Goal: Task Accomplishment & Management: Complete application form

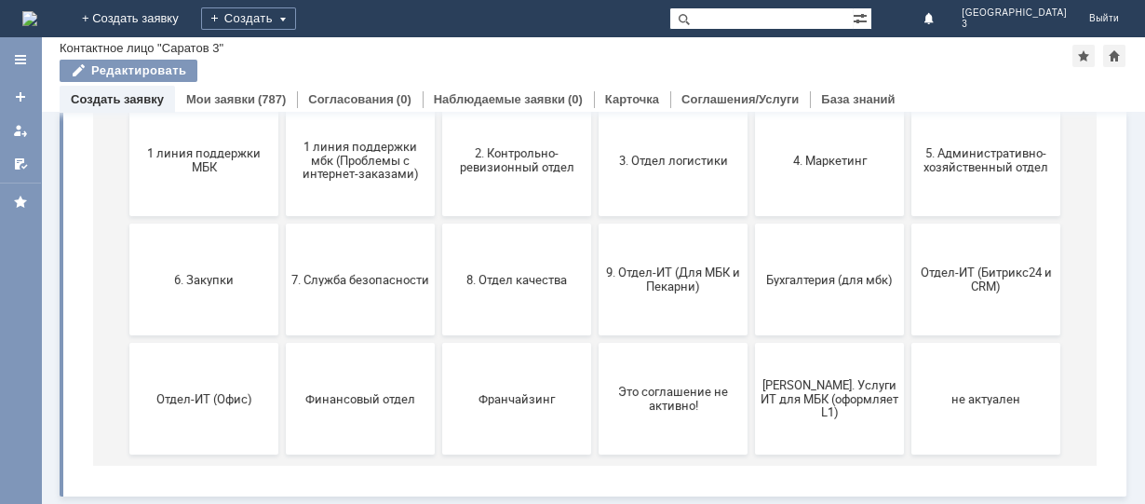
scroll to position [253, 0]
click at [666, 276] on span "9. Отдел-ИТ (Для МБК и Пекарни)" at bounding box center [673, 279] width 138 height 28
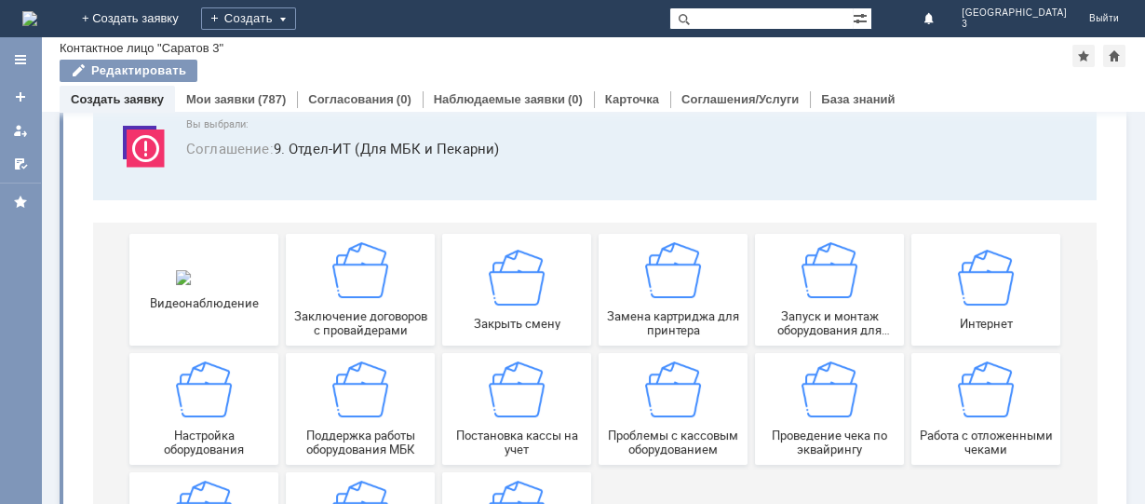
scroll to position [248, 0]
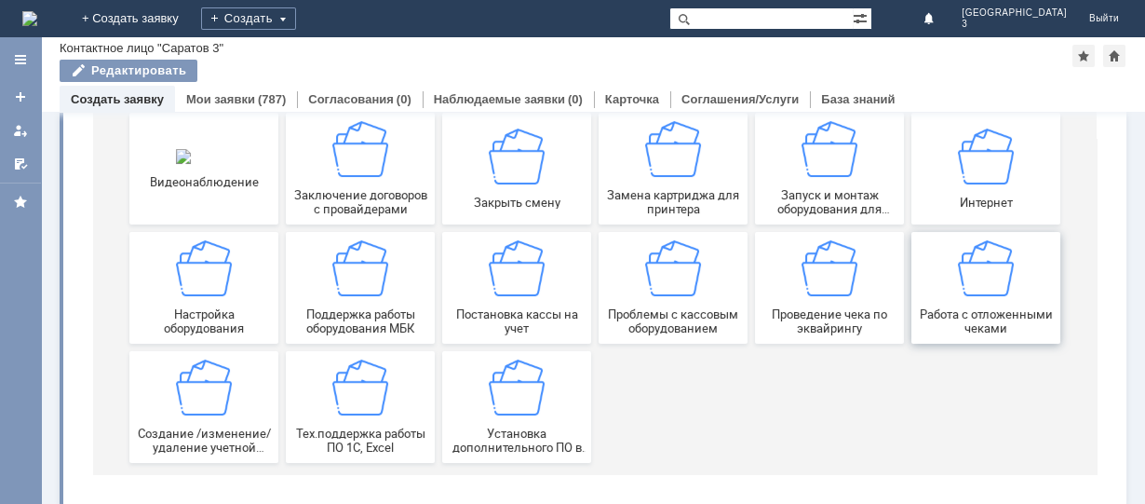
click at [985, 290] on img at bounding box center [986, 268] width 56 height 56
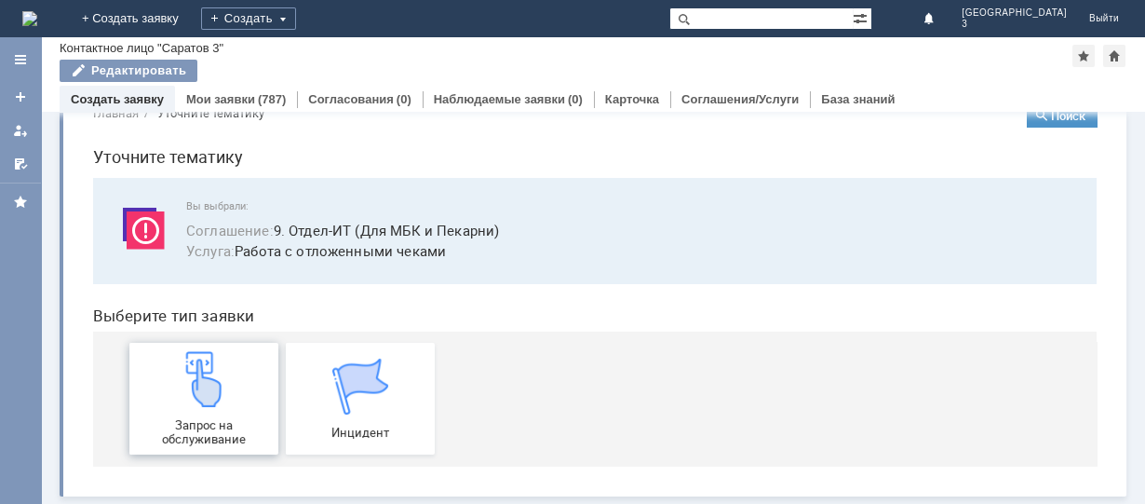
scroll to position [45, 0]
click at [196, 384] on img at bounding box center [204, 379] width 56 height 56
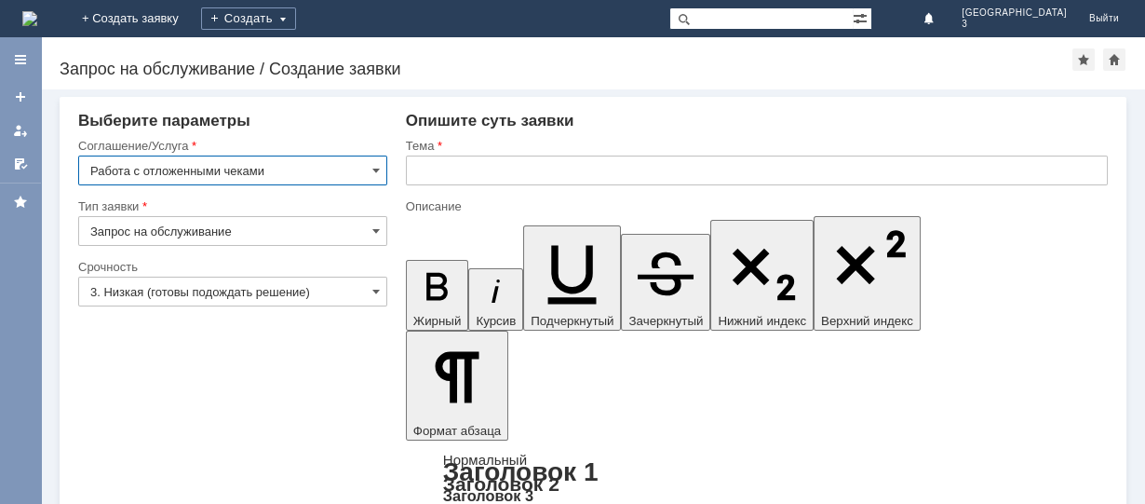
click at [234, 290] on input "3. Низкая (готовы подождать решение)" at bounding box center [232, 292] width 309 height 30
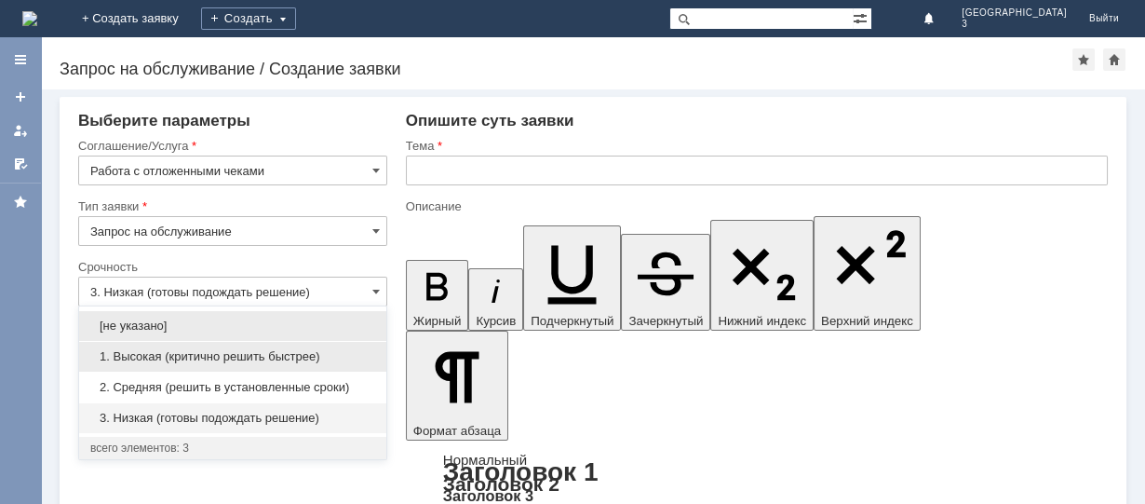
click at [228, 349] on span "1. Высокая (критично решить быстрее)" at bounding box center [232, 356] width 285 height 15
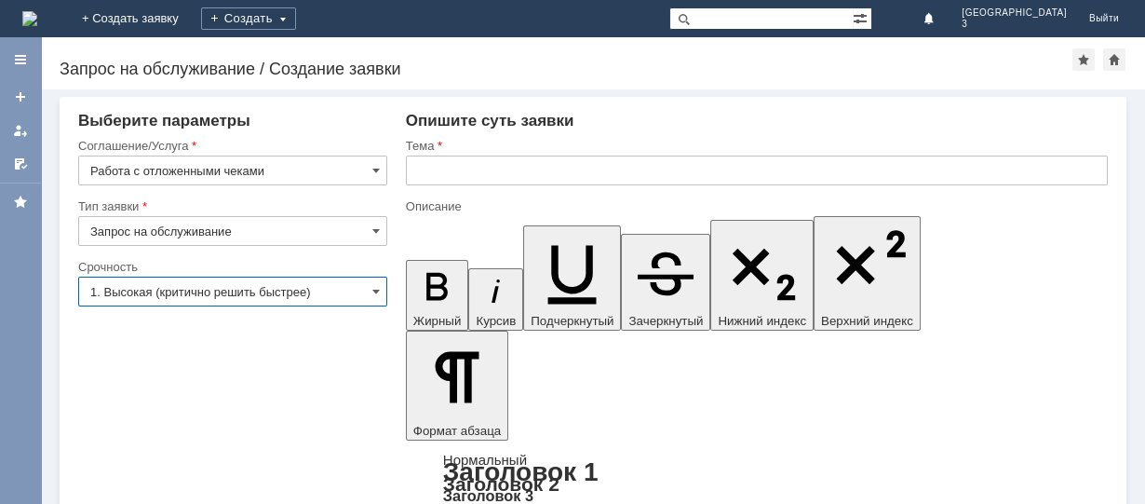
type input "1. Высокая (критично решить быстрее)"
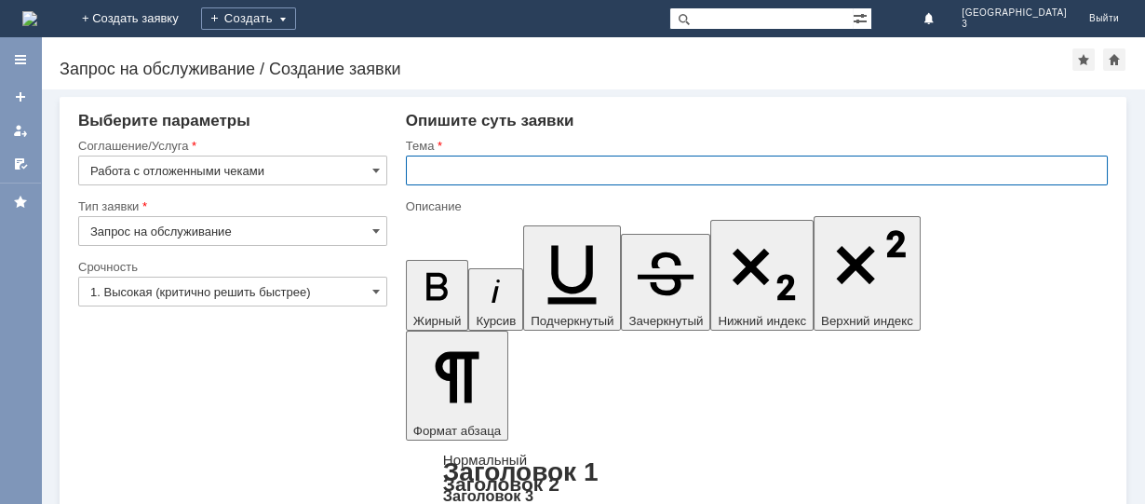
click at [617, 172] on input "text" at bounding box center [757, 171] width 702 height 30
type input "отл.чек [DATE]"
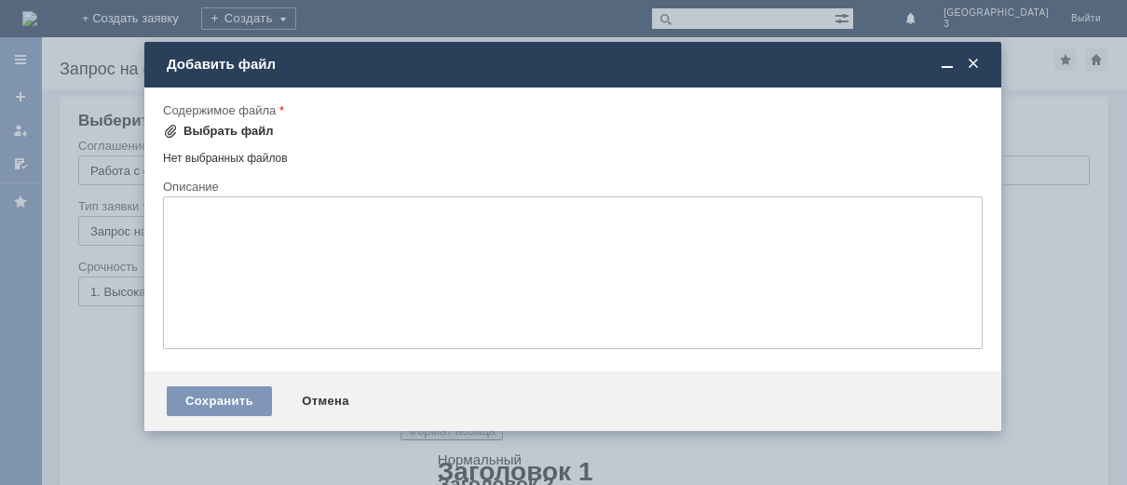
click at [238, 127] on div "Выбрать файл" at bounding box center [228, 131] width 90 height 15
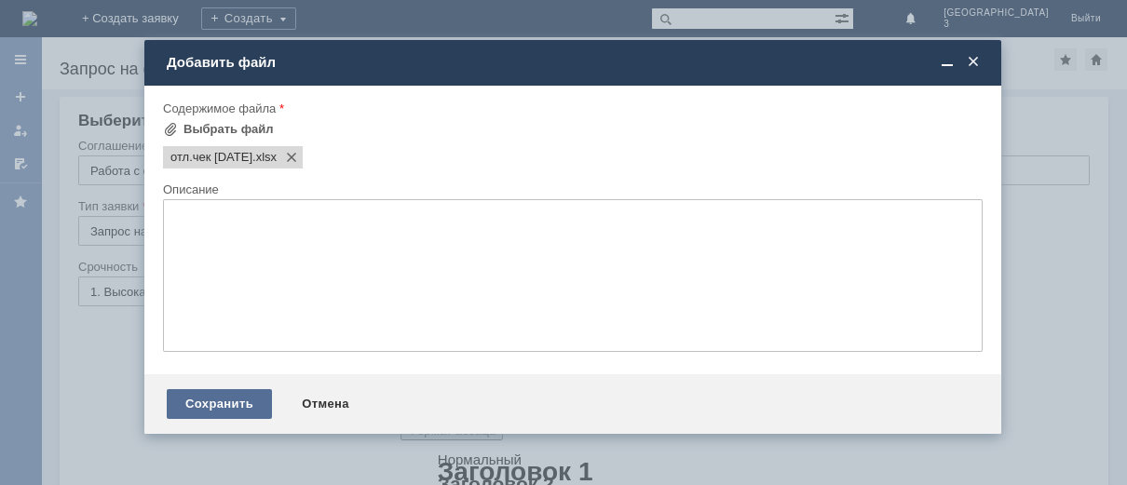
click at [213, 419] on div "Сохранить" at bounding box center [219, 404] width 105 height 30
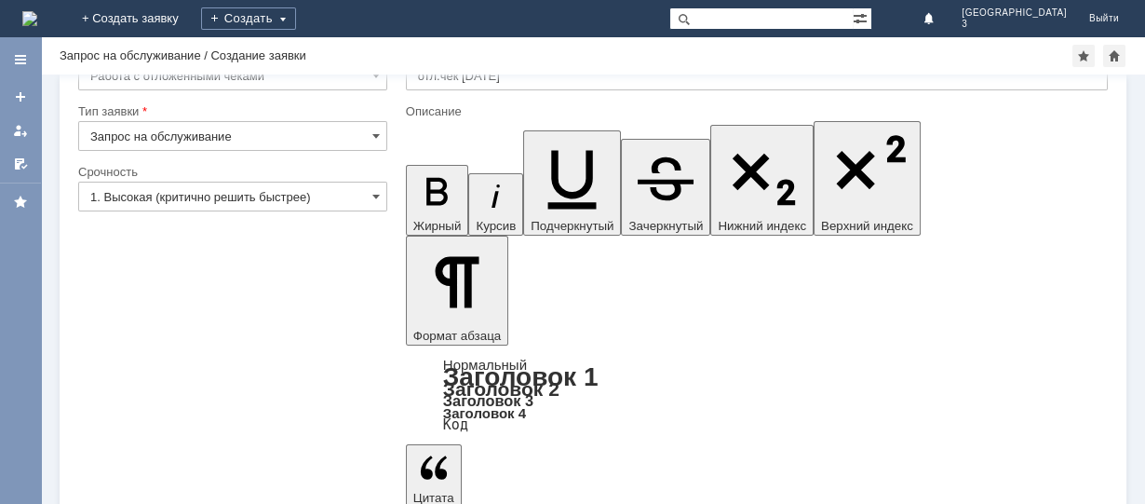
scroll to position [73, 0]
